Goal: Information Seeking & Learning: Learn about a topic

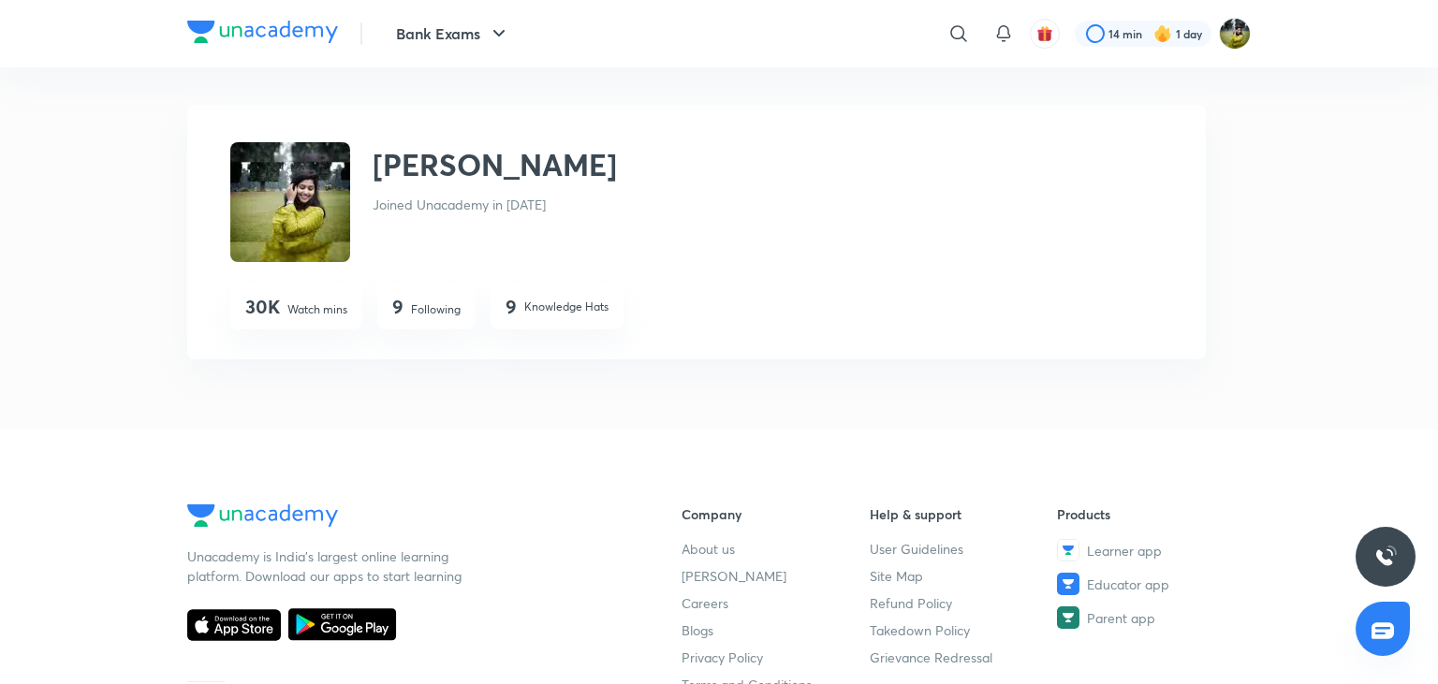
click at [423, 315] on p "Following" at bounding box center [436, 309] width 50 height 17
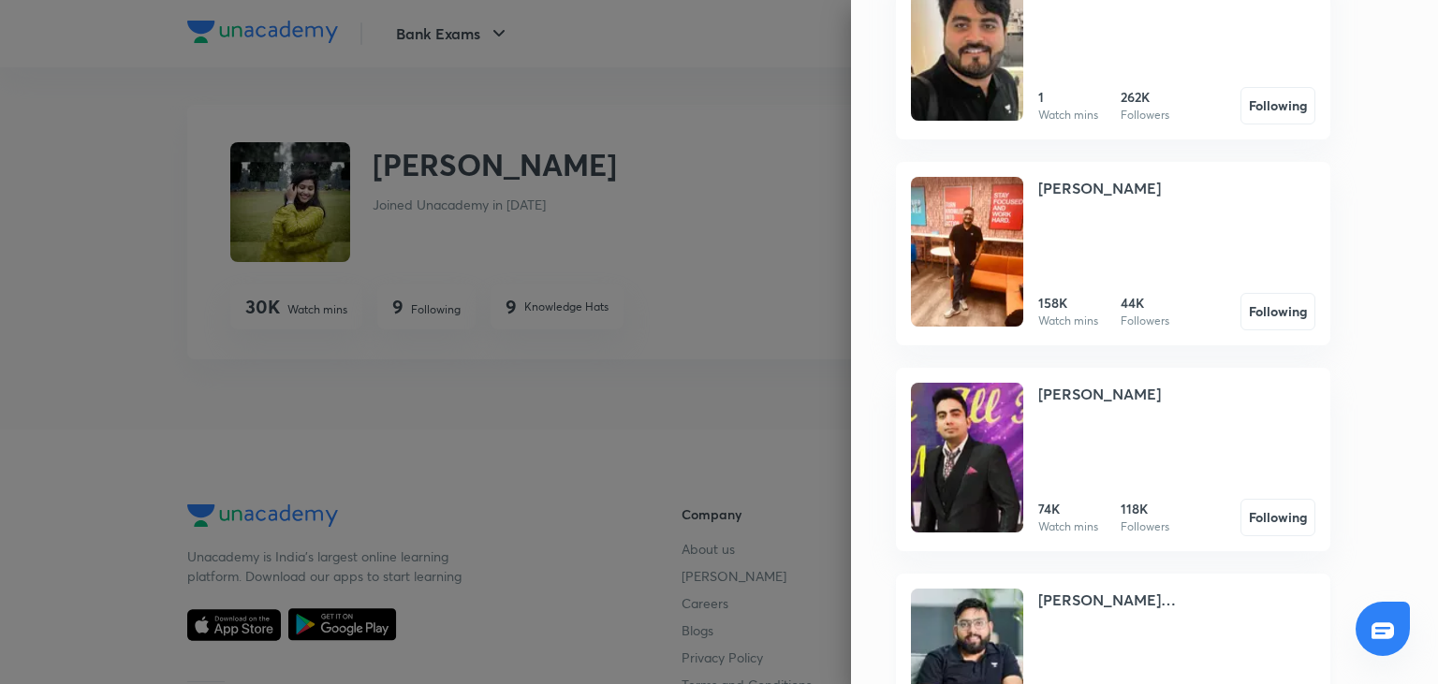
scroll to position [919, 0]
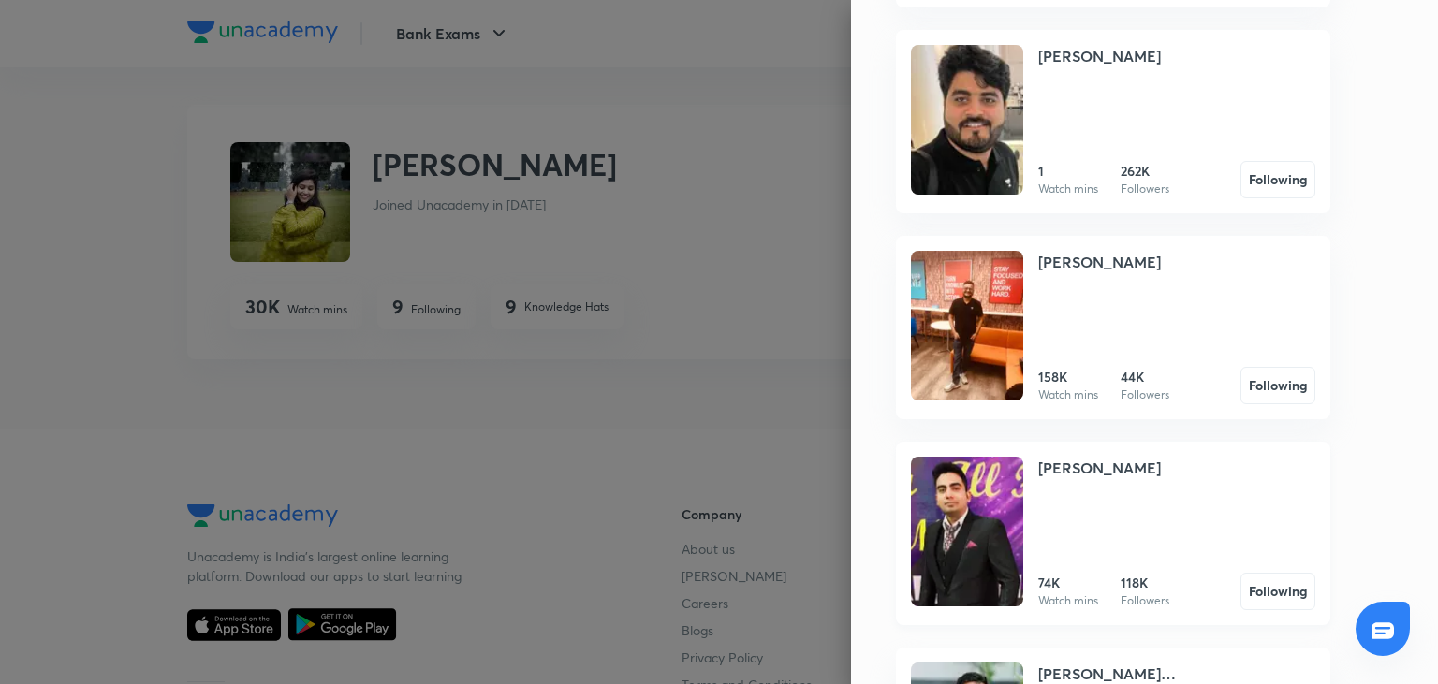
click at [971, 466] on img at bounding box center [967, 532] width 112 height 150
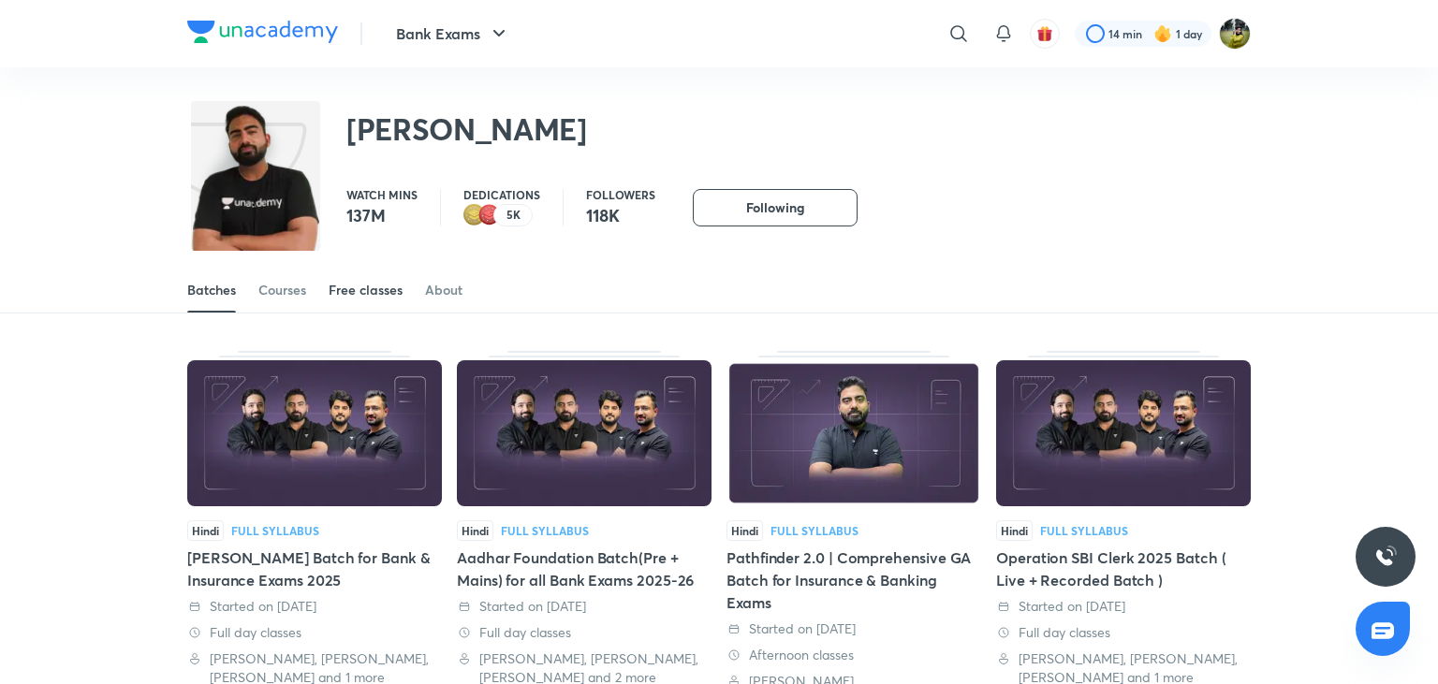
click at [373, 289] on div "Free classes" at bounding box center [366, 290] width 74 height 19
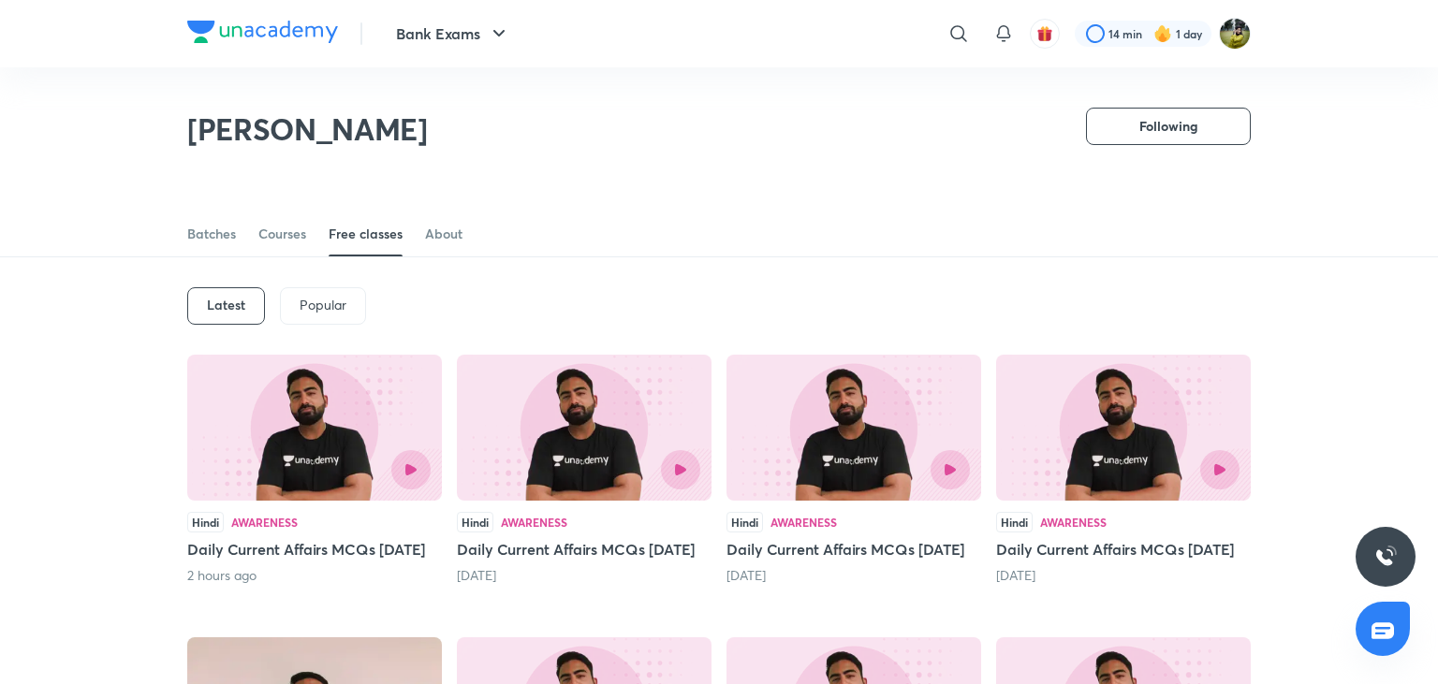
scroll to position [262, 0]
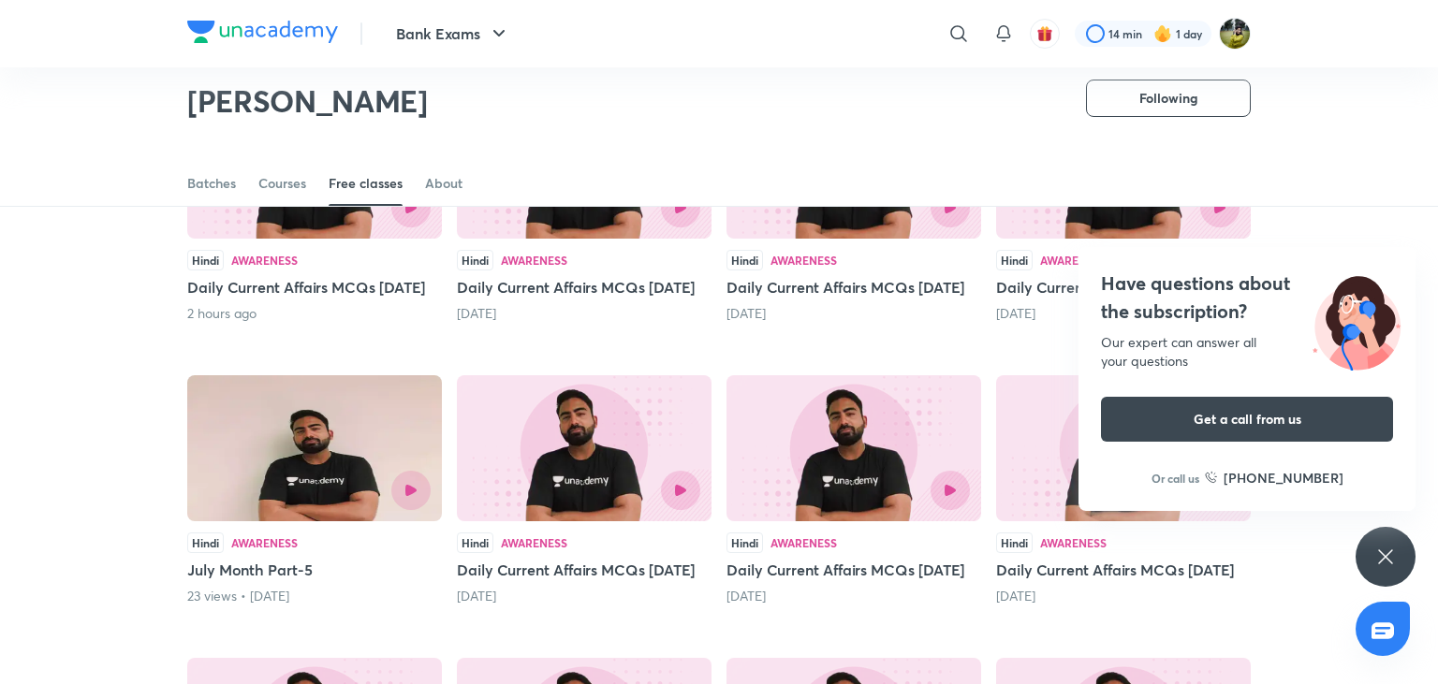
click at [309, 285] on h5 "Daily Current Affairs MCQs [DATE]" at bounding box center [314, 287] width 255 height 22
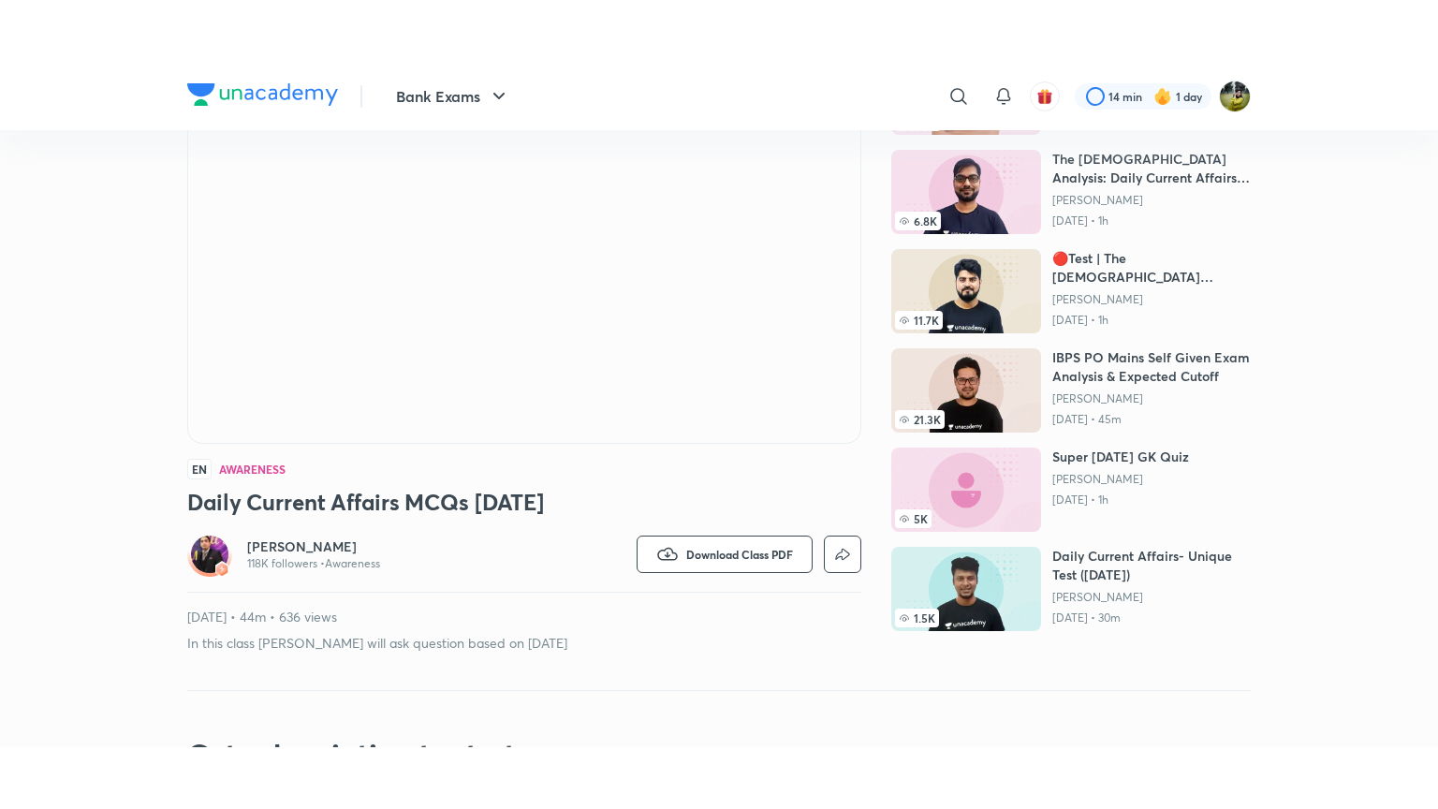
scroll to position [198, 0]
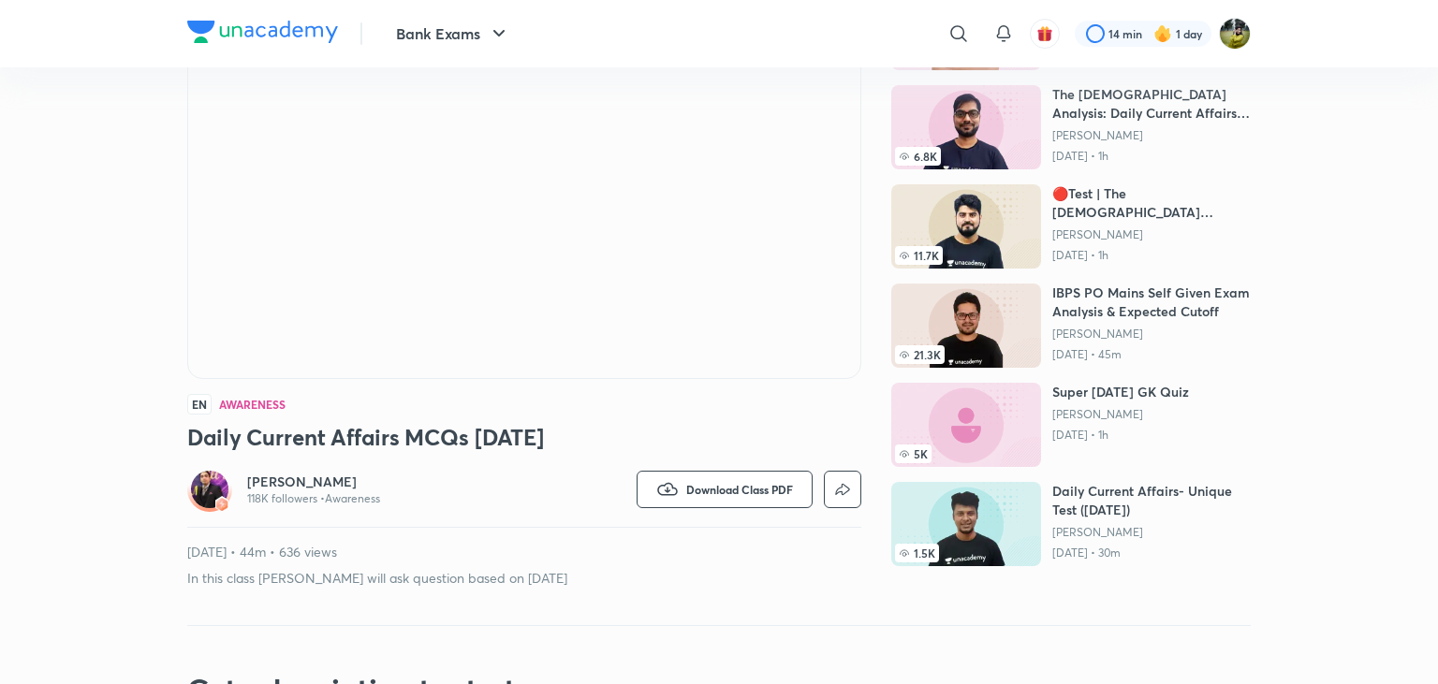
click at [653, 582] on p "In this class [PERSON_NAME] will ask question based on [DATE]" at bounding box center [524, 578] width 674 height 19
